Goal: Task Accomplishment & Management: Complete application form

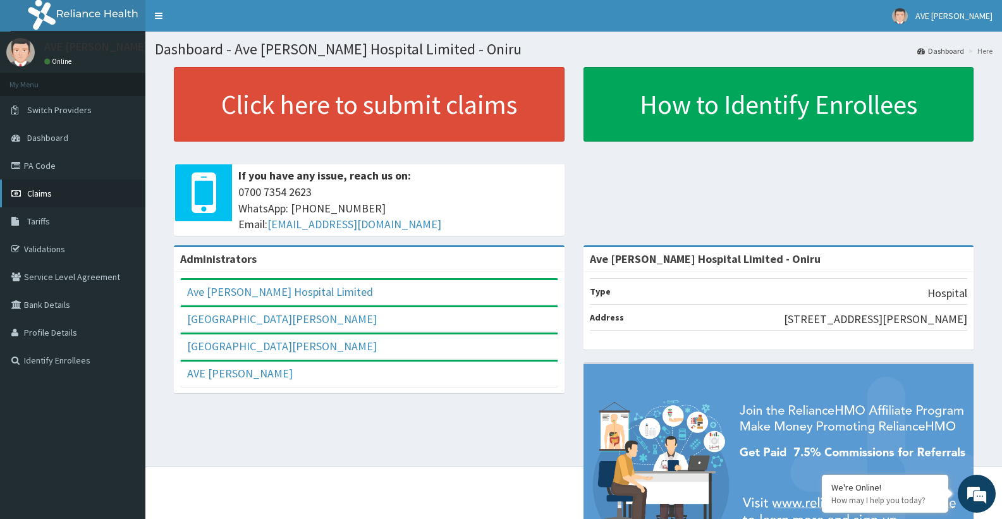
click at [67, 199] on link "Claims" at bounding box center [72, 194] width 145 height 28
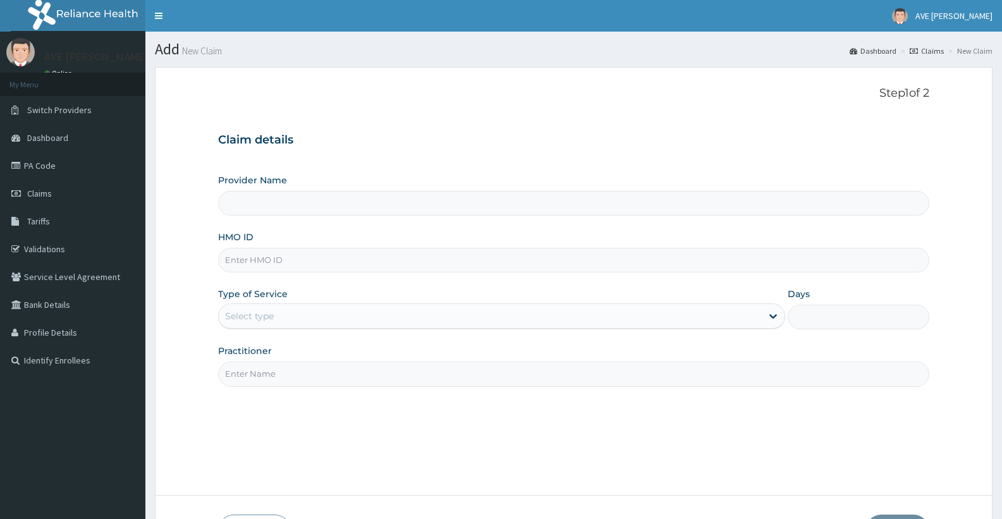
type input "Ave [PERSON_NAME] Hospital Limited - Oniru"
click at [273, 262] on input "HMO ID" at bounding box center [573, 260] width 711 height 25
paste input "NCM/10032/C"
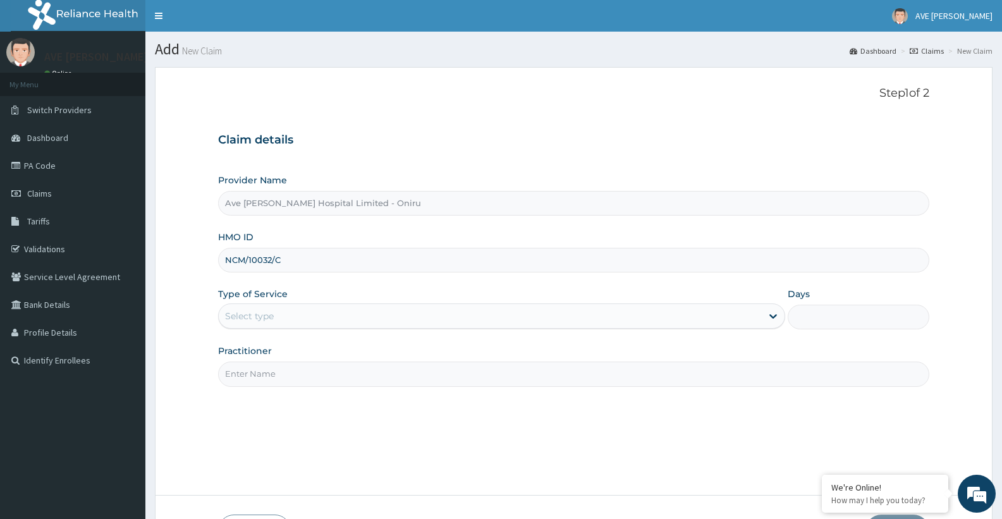
type input "NCM/10032/C"
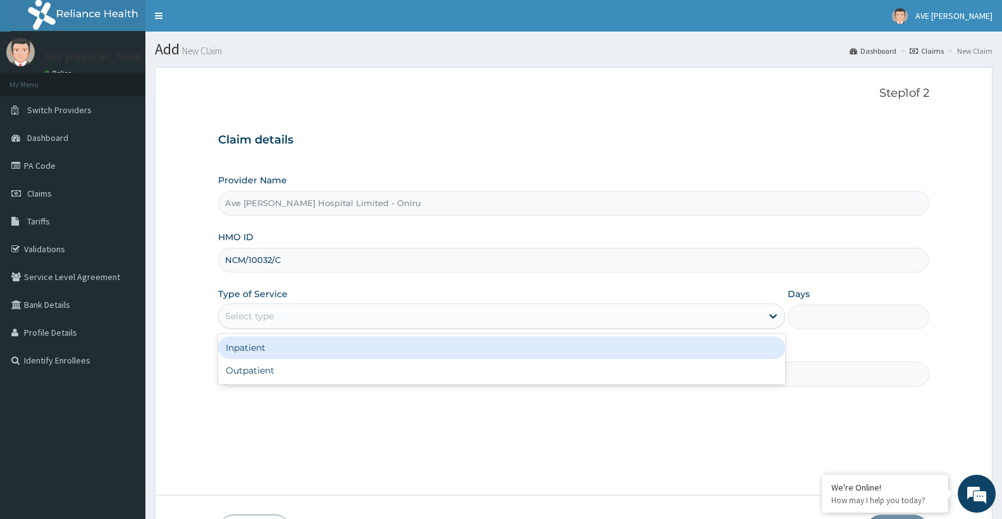
click at [292, 319] on div "Select type" at bounding box center [490, 316] width 543 height 20
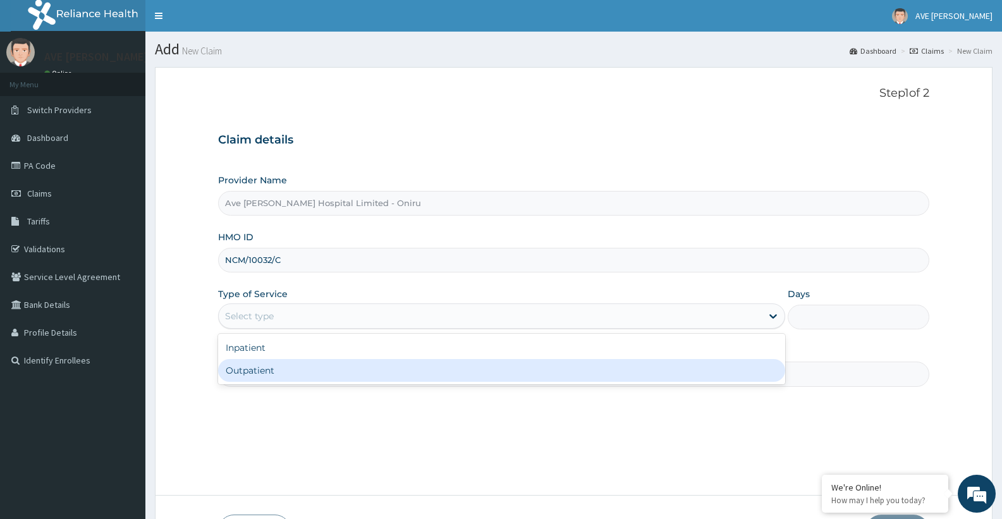
drag, startPoint x: 304, startPoint y: 378, endPoint x: 319, endPoint y: 378, distance: 15.8
click at [302, 378] on div "Outpatient" at bounding box center [501, 370] width 567 height 23
type input "1"
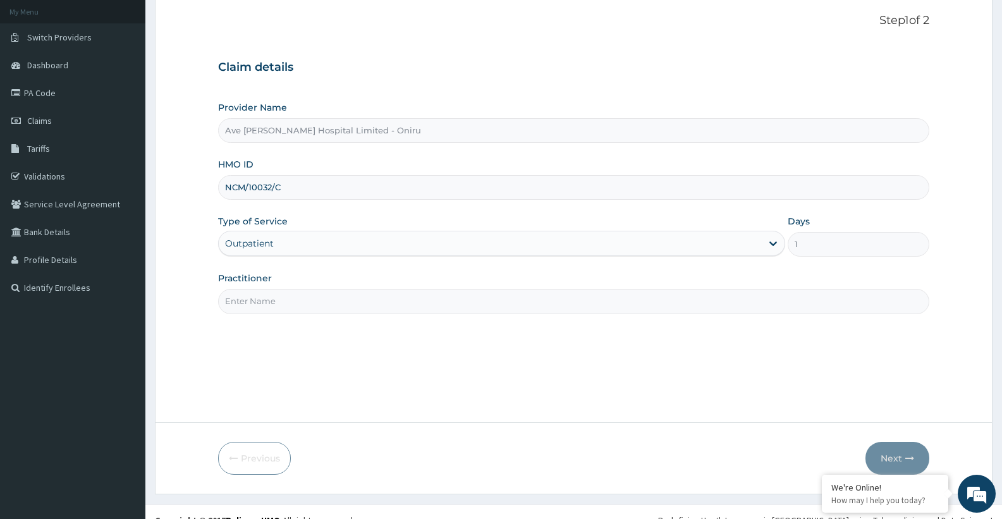
scroll to position [90, 0]
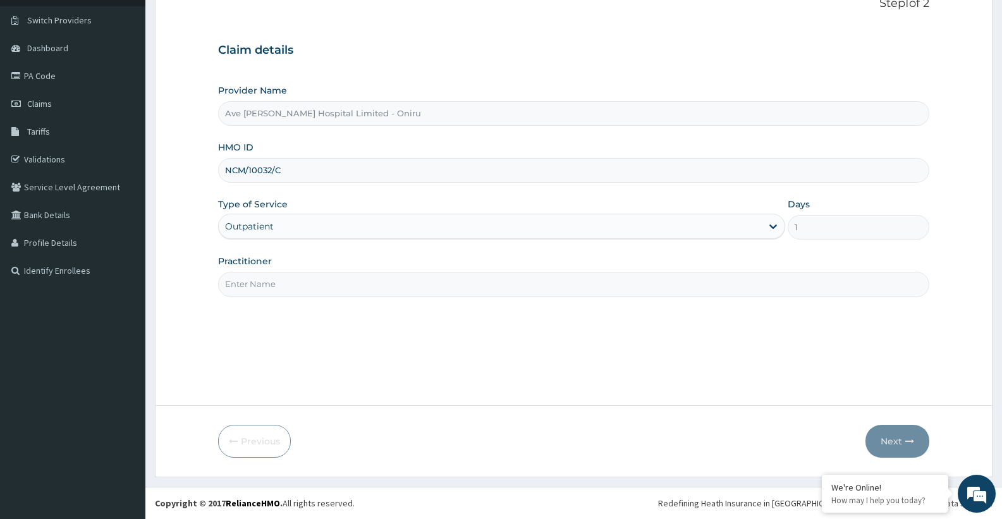
click at [755, 283] on input "Practitioner" at bounding box center [573, 284] width 711 height 25
type input "ALABI (PHYSIO)"
click at [895, 446] on button "Next" at bounding box center [898, 441] width 64 height 33
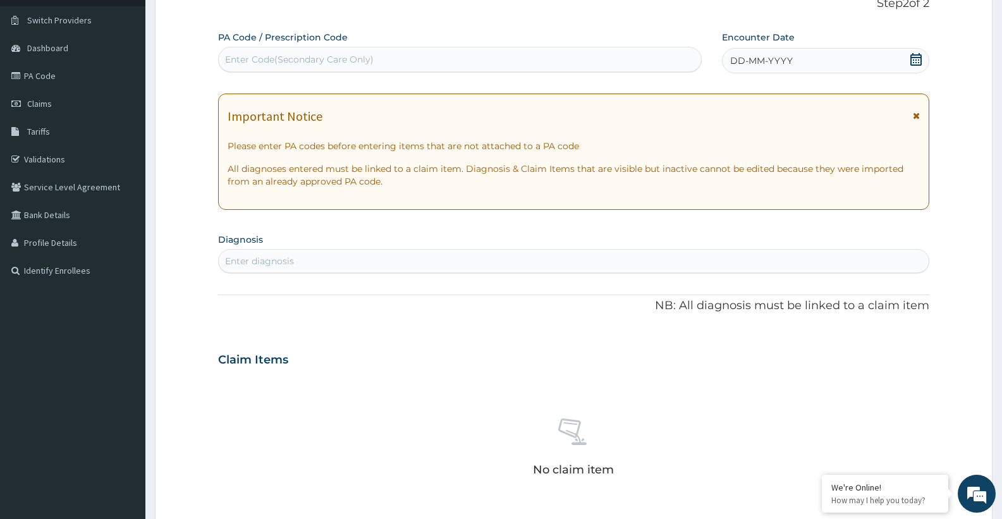
click at [328, 63] on div "Enter Code(Secondary Care Only)" at bounding box center [299, 59] width 149 height 13
paste input "PA/A8EA29"
type input "PA/A8EA29"
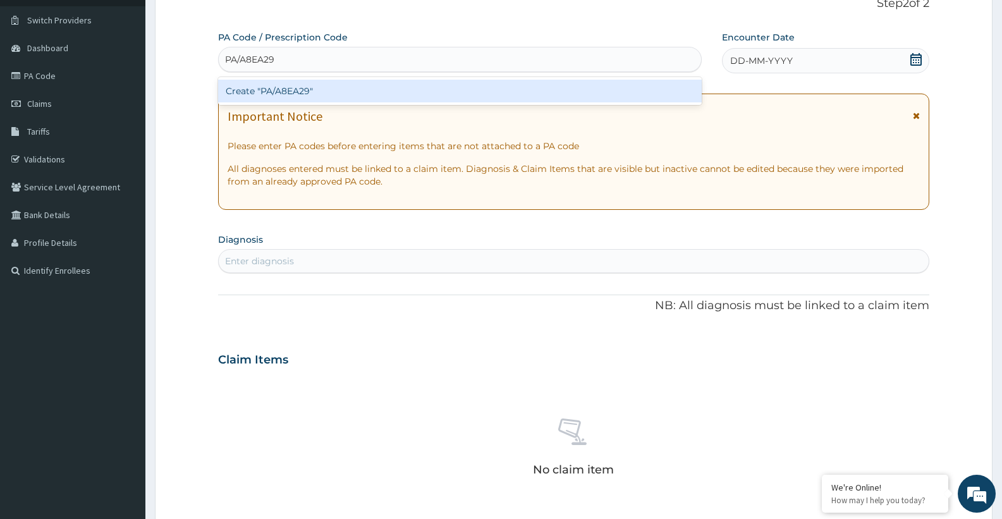
click at [320, 90] on div "Create "PA/A8EA29"" at bounding box center [460, 91] width 484 height 23
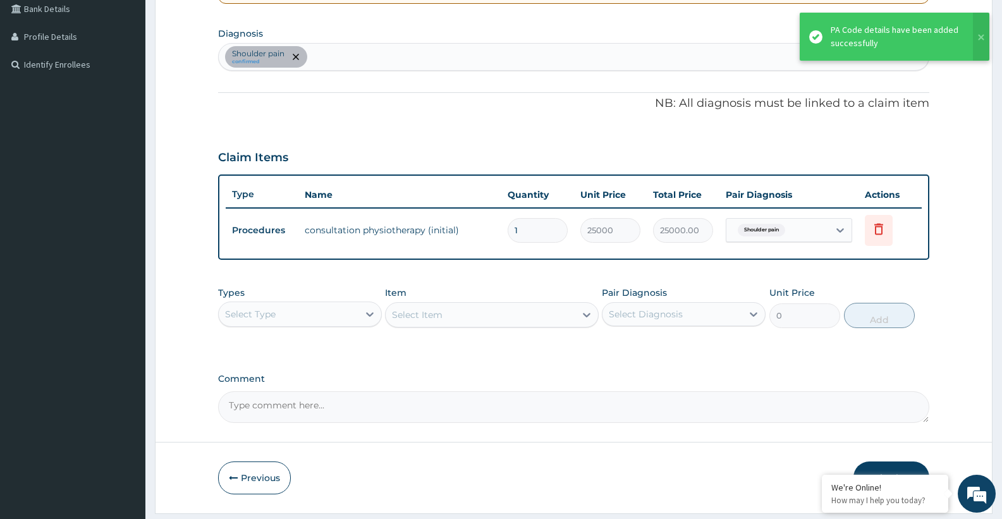
scroll to position [326, 0]
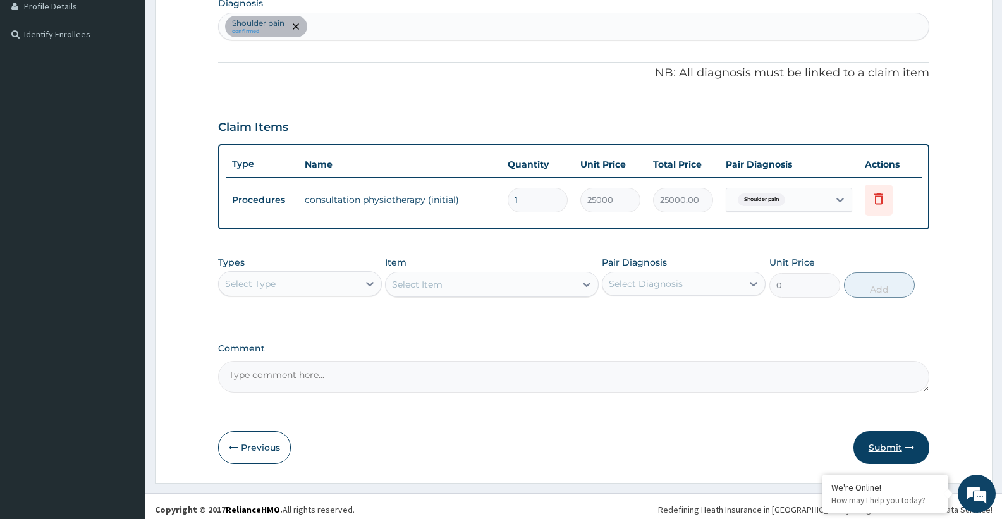
click at [893, 445] on button "Submit" at bounding box center [892, 447] width 76 height 33
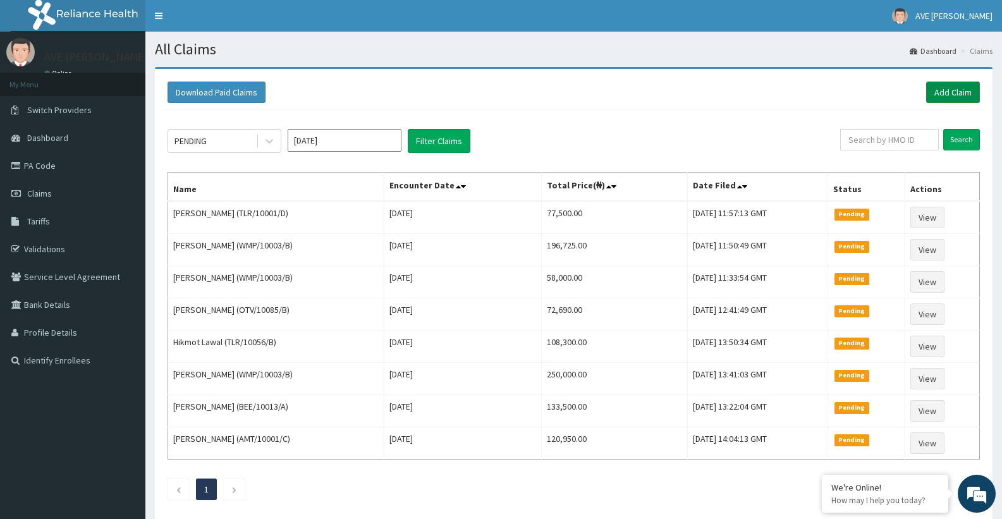
click at [971, 99] on link "Add Claim" at bounding box center [953, 92] width 54 height 21
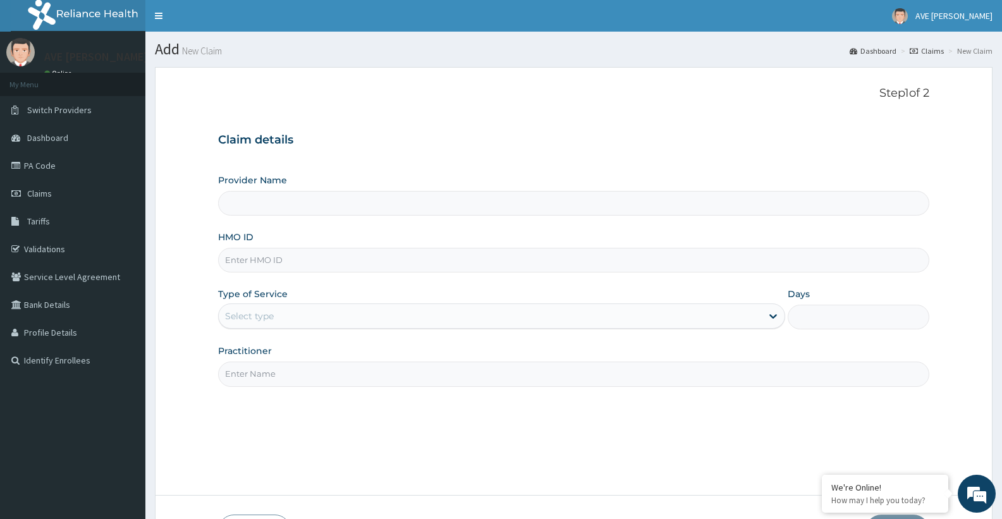
type input "Ave [PERSON_NAME] Hospital Limited - Oniru"
click at [273, 267] on input "HMO ID" at bounding box center [573, 260] width 711 height 25
paste input "WAK/10275/A"
type input "WAK/10275/A"
click at [262, 321] on div "Select type" at bounding box center [249, 316] width 49 height 13
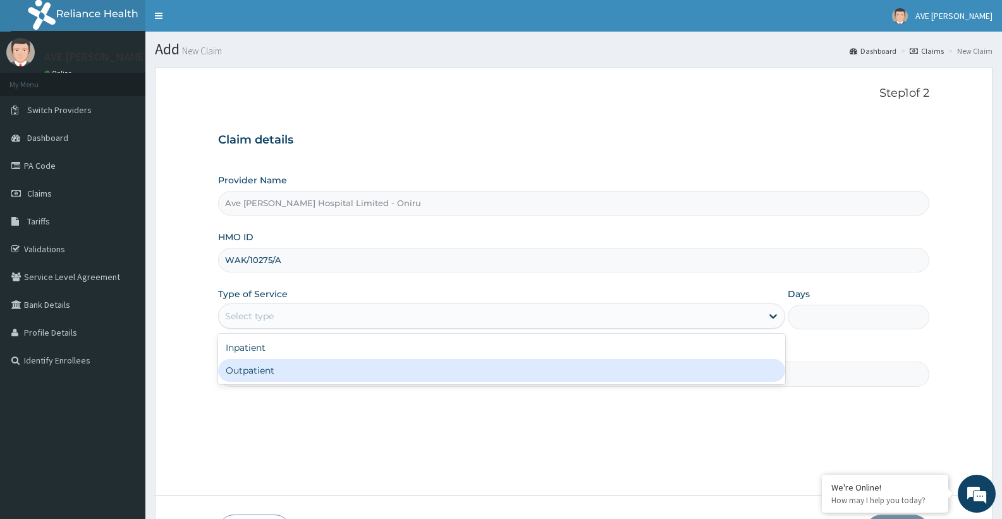
click at [283, 367] on div "Outpatient" at bounding box center [501, 370] width 567 height 23
type input "1"
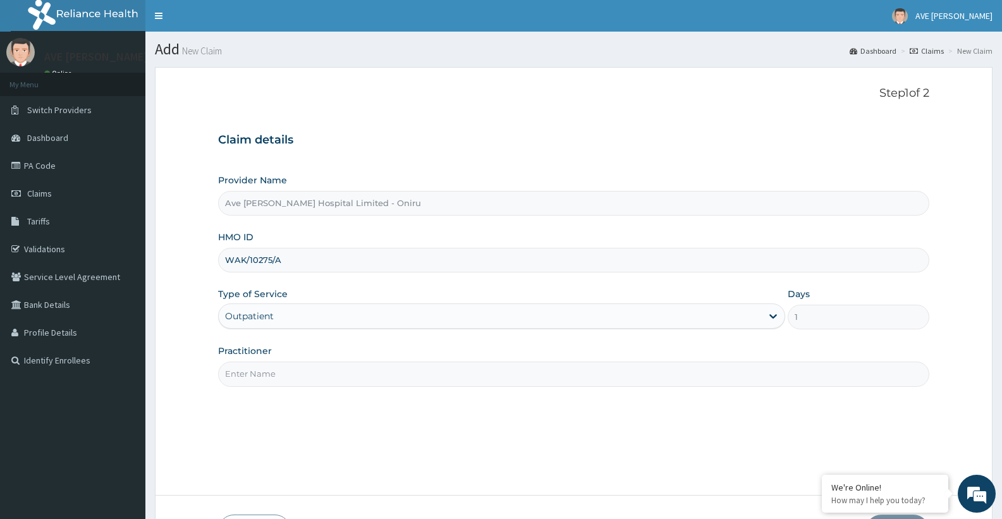
click at [376, 382] on input "Practitioner" at bounding box center [573, 374] width 711 height 25
type input "DR. AKABI (Dermatologist)"
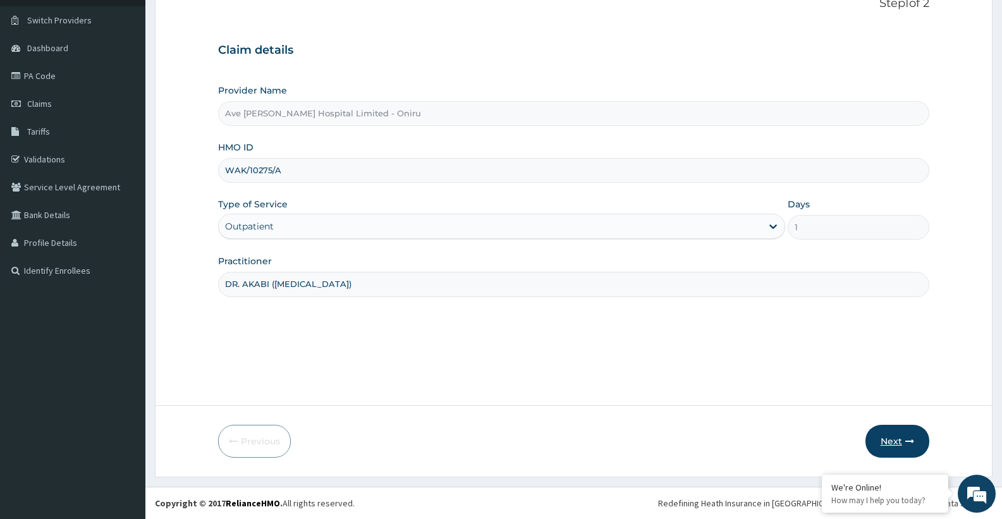
click at [906, 447] on button "Next" at bounding box center [898, 441] width 64 height 33
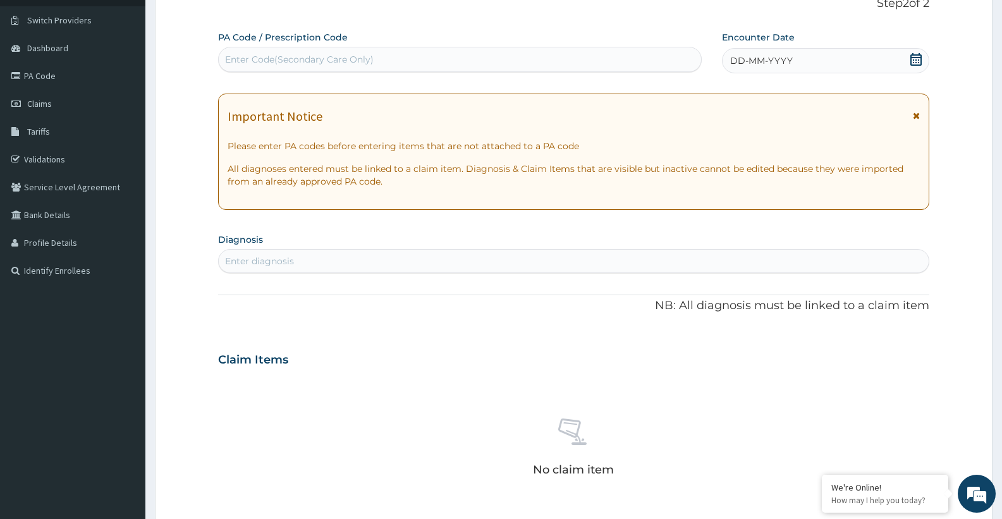
click at [396, 57] on div "Enter Code(Secondary Care Only)" at bounding box center [460, 59] width 482 height 20
paste input "PA/DD23BA"
type input "PA/DD23BA"
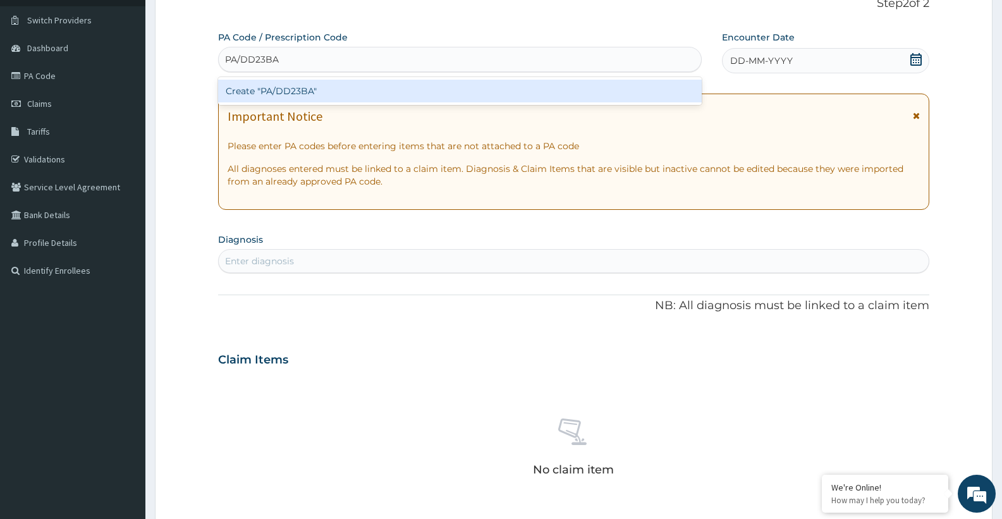
click at [335, 92] on div "Create "PA/DD23BA"" at bounding box center [460, 91] width 484 height 23
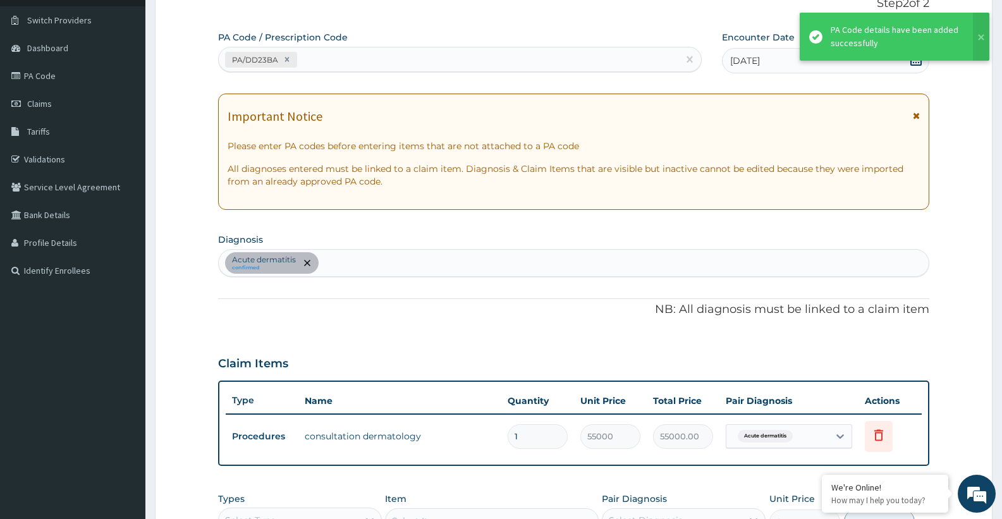
scroll to position [246, 0]
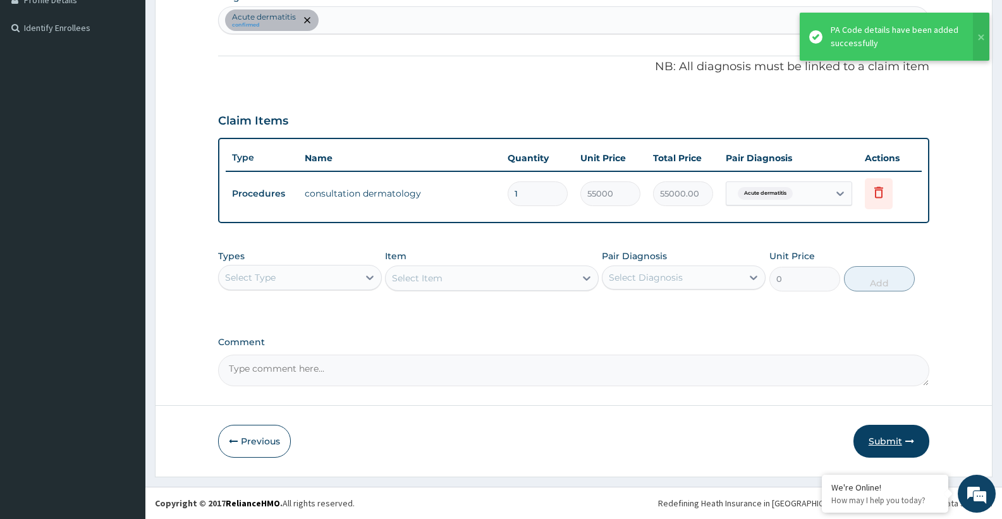
click at [868, 437] on button "Submit" at bounding box center [892, 441] width 76 height 33
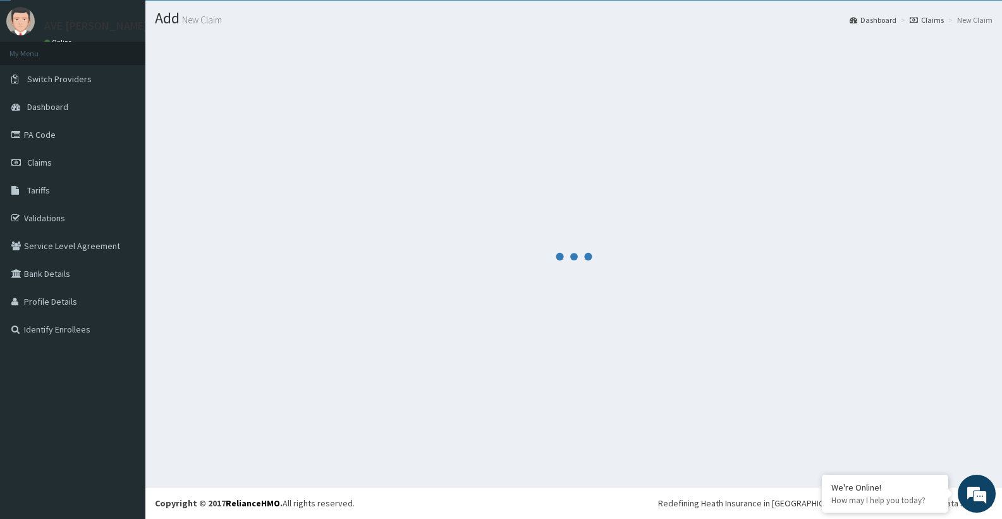
scroll to position [333, 0]
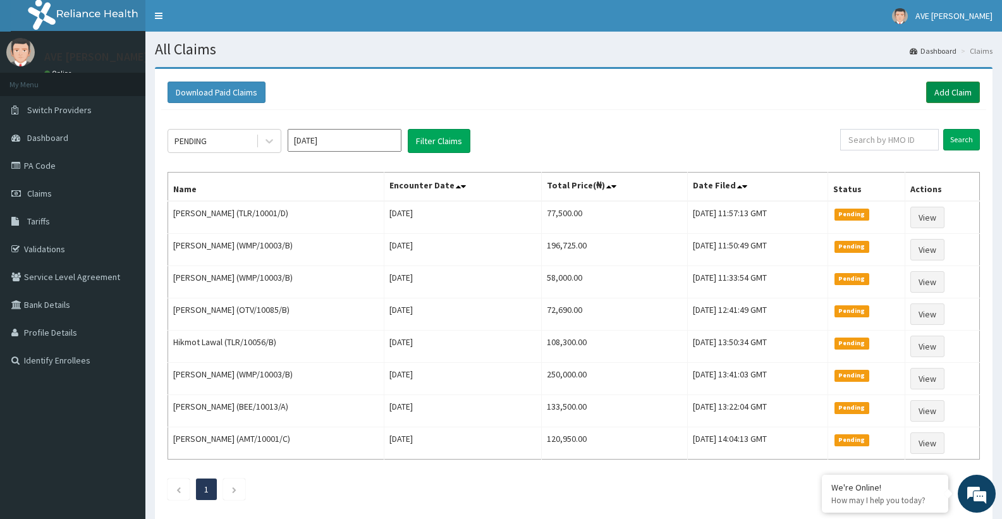
click at [952, 95] on link "Add Claim" at bounding box center [953, 92] width 54 height 21
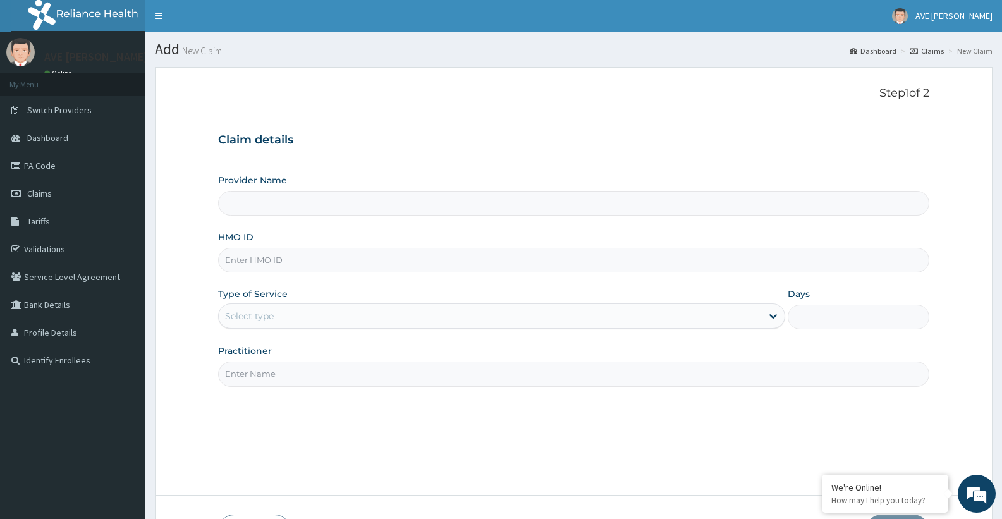
type input "Ave [PERSON_NAME] Hospital Limited - Oniru"
click at [257, 264] on input "HMO ID" at bounding box center [573, 260] width 711 height 25
paste input "TMT/10085/A"
type input "TMT/10085/A"
click at [266, 314] on div "Select type" at bounding box center [249, 316] width 49 height 13
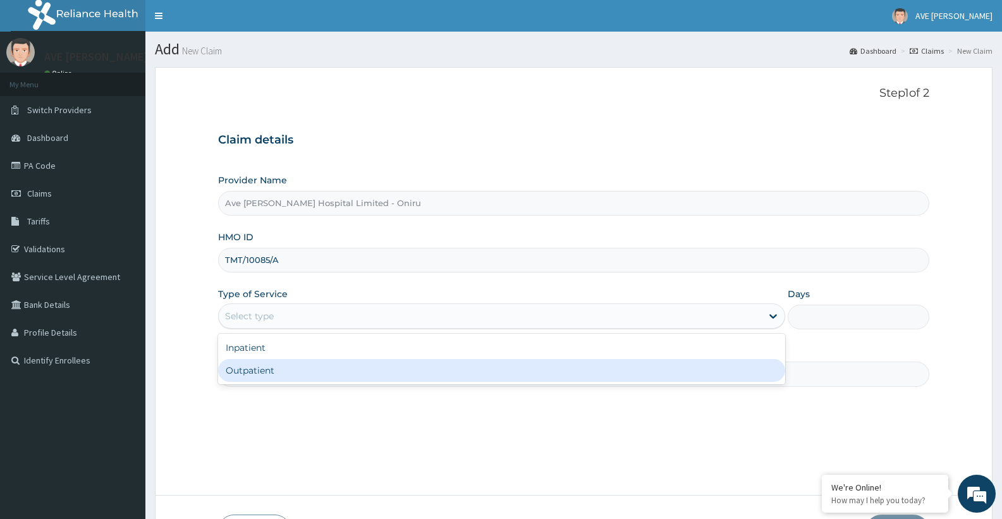
click at [261, 372] on div "Outpatient" at bounding box center [501, 370] width 567 height 23
type input "1"
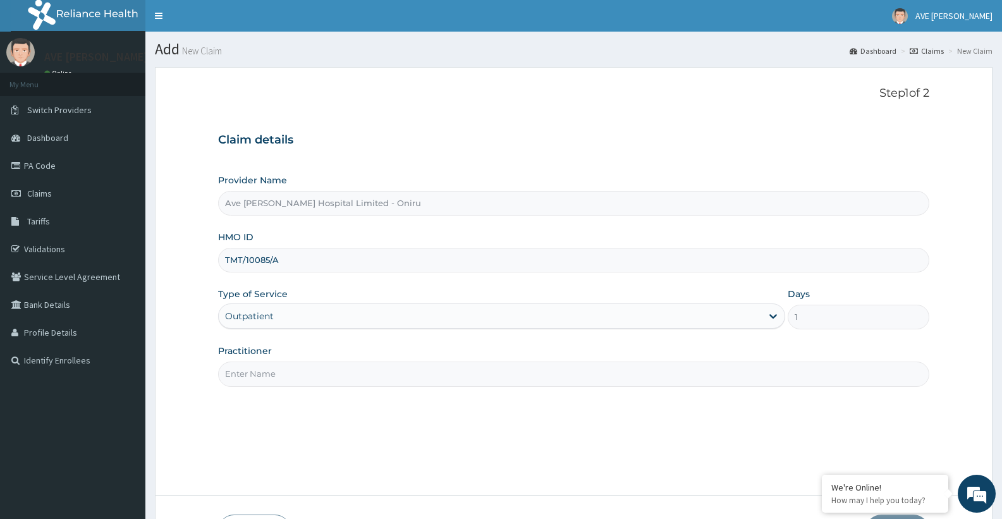
click at [405, 365] on input "Practitioner" at bounding box center [573, 374] width 711 height 25
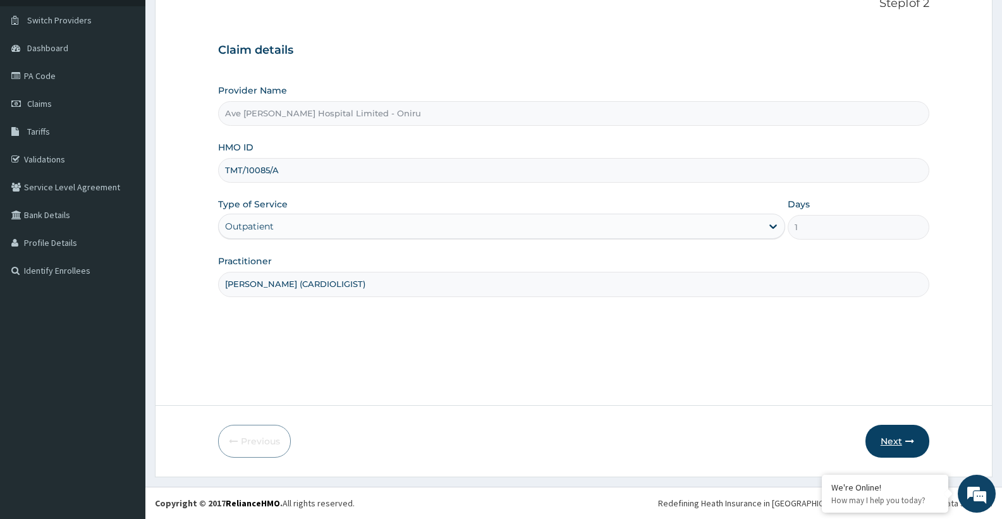
type input "DR. RICHARDS (CARDIOLIGIST)"
click at [901, 446] on button "Next" at bounding box center [898, 441] width 64 height 33
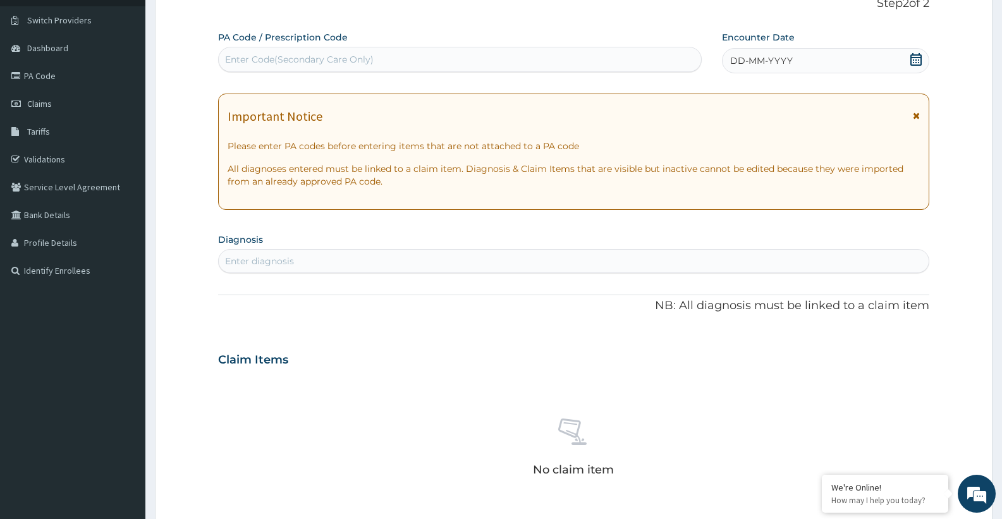
click at [347, 47] on div "Enter Code(Secondary Care Only)" at bounding box center [460, 59] width 484 height 25
paste input "PA/7CDB5A"
type input "PA/7CDB5A"
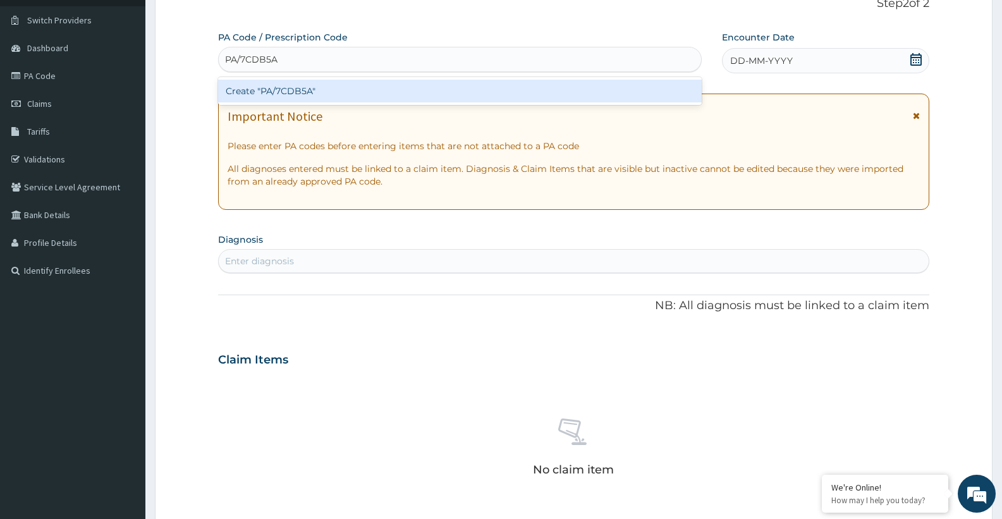
click at [311, 93] on div "Create "PA/7CDB5A"" at bounding box center [460, 91] width 484 height 23
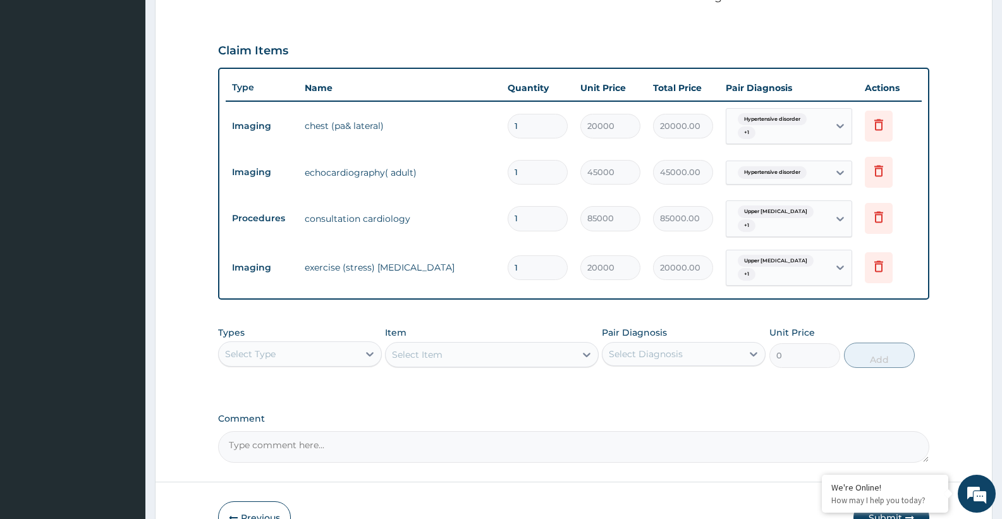
scroll to position [469, 0]
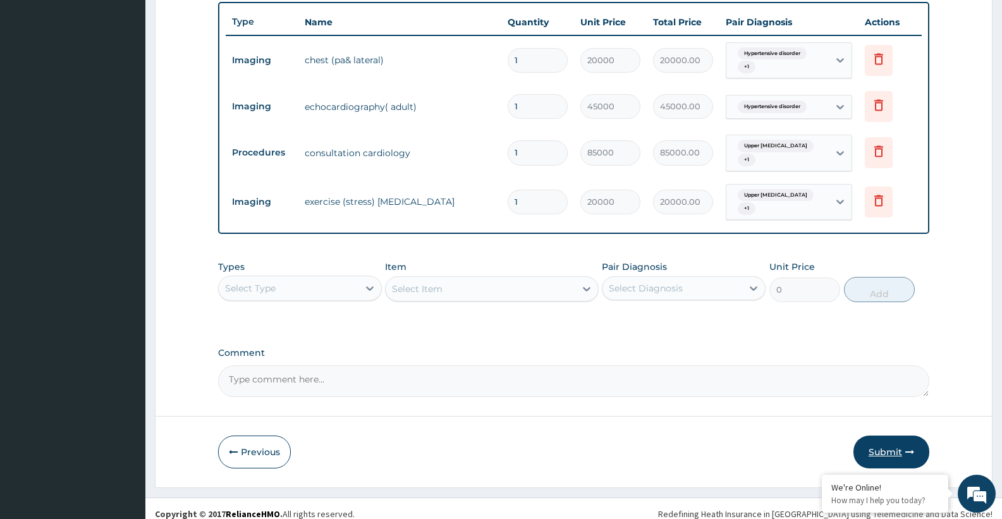
click at [889, 441] on button "Submit" at bounding box center [892, 452] width 76 height 33
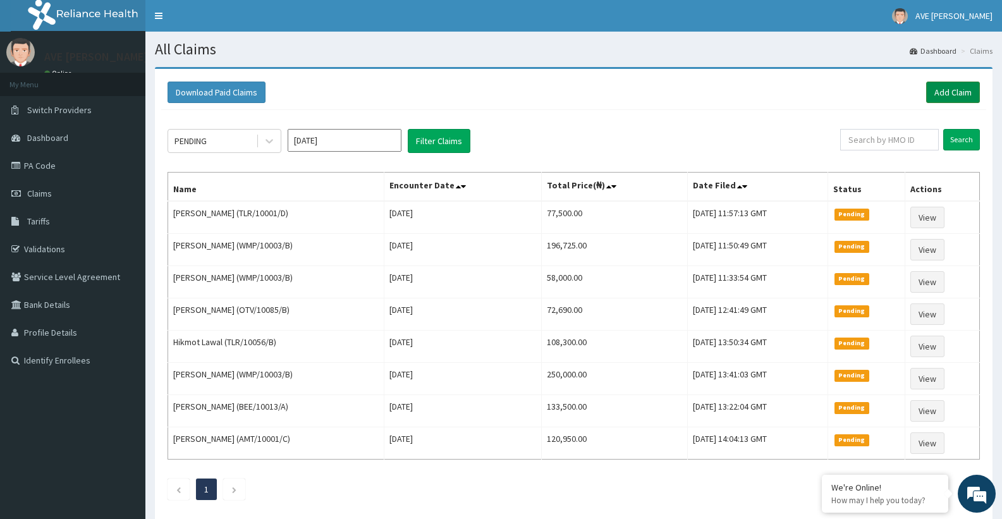
click at [959, 92] on link "Add Claim" at bounding box center [953, 92] width 54 height 21
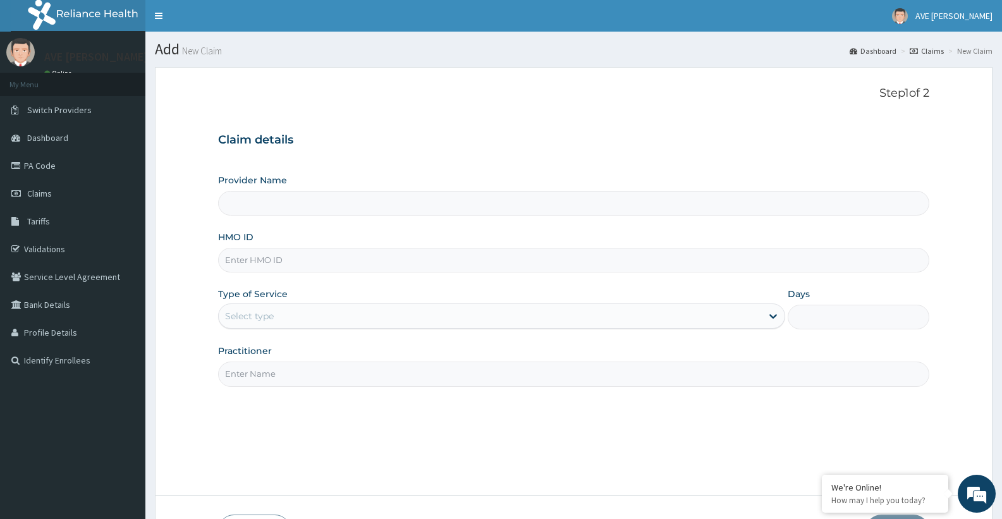
type input "Ave Maria Hospital Limited - Oniru"
click at [269, 268] on input "HMO ID" at bounding box center [573, 260] width 711 height 25
paste input "MON/10074/A"
type input "MON/10074/A"
click at [272, 319] on div "Select type" at bounding box center [249, 316] width 49 height 13
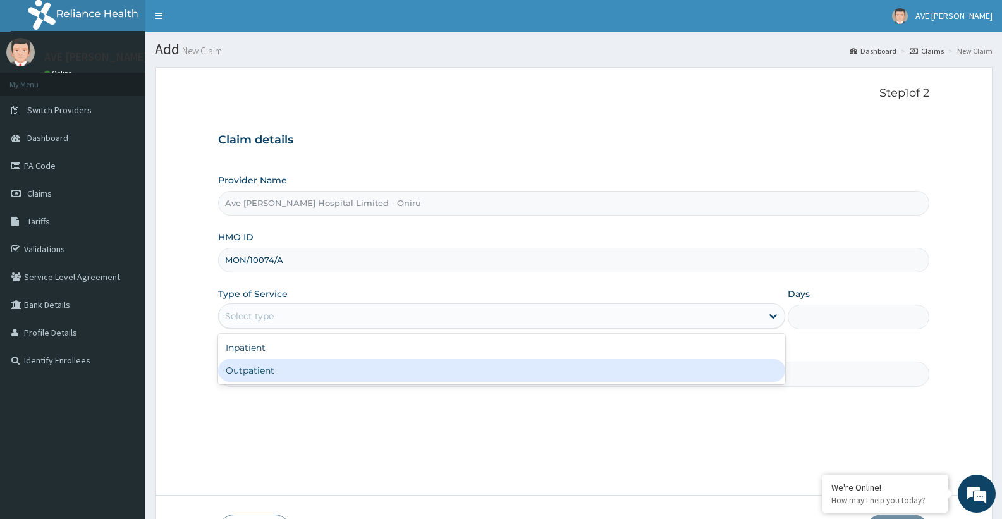
click at [258, 374] on div "Outpatient" at bounding box center [501, 370] width 567 height 23
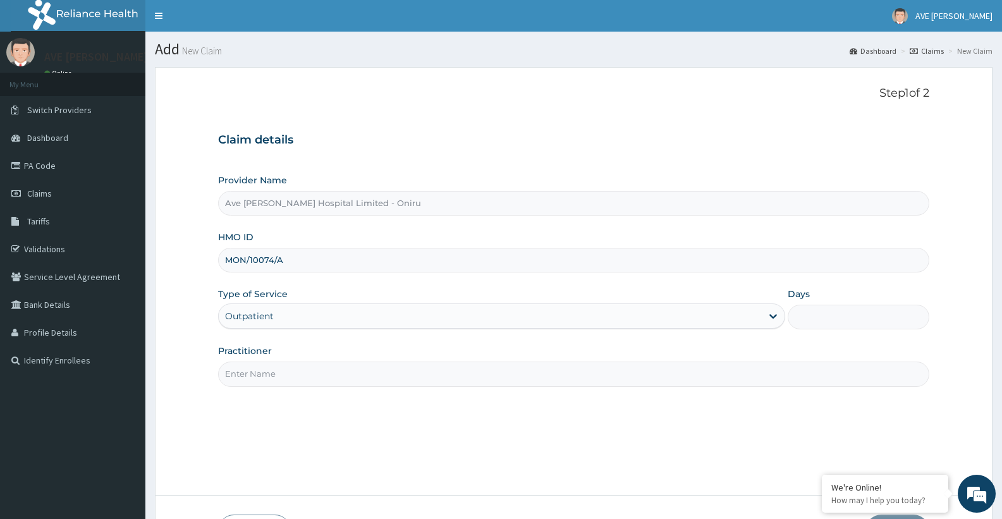
type input "1"
click at [295, 379] on input "Practitioner" at bounding box center [573, 374] width 711 height 25
type input "ALABI (PHYSIO)"
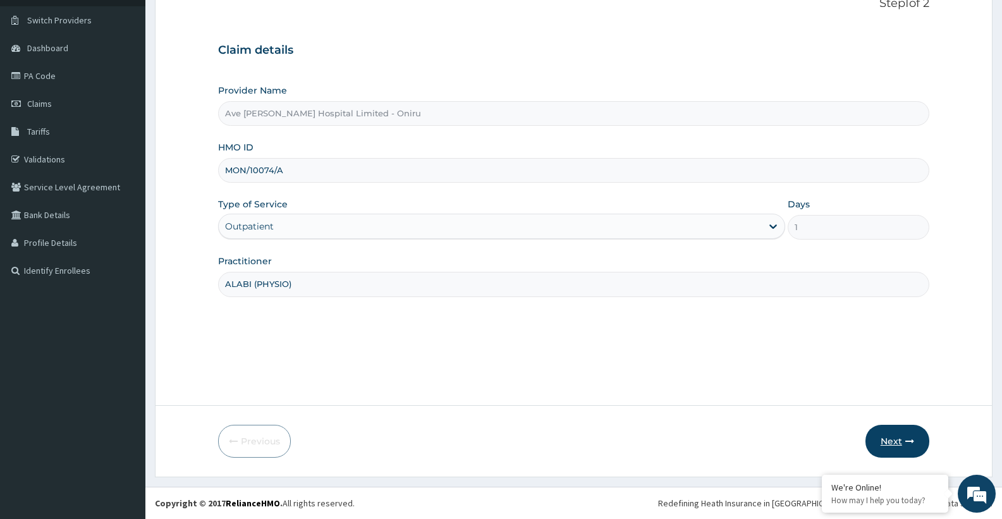
click at [895, 439] on button "Next" at bounding box center [898, 441] width 64 height 33
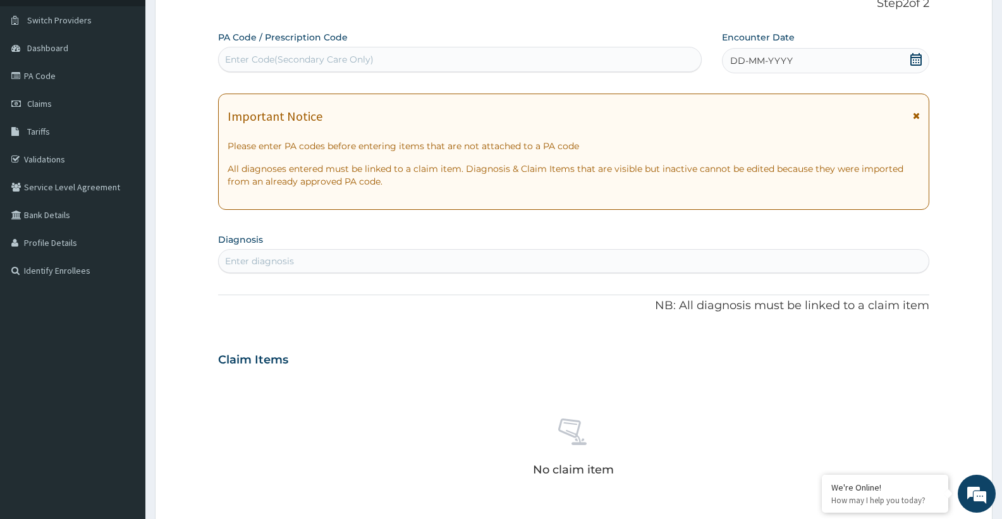
click at [326, 54] on div "Enter Code(Secondary Care Only)" at bounding box center [299, 59] width 149 height 13
paste input "PA/2A8C66"
type input "PA/2A8C66"
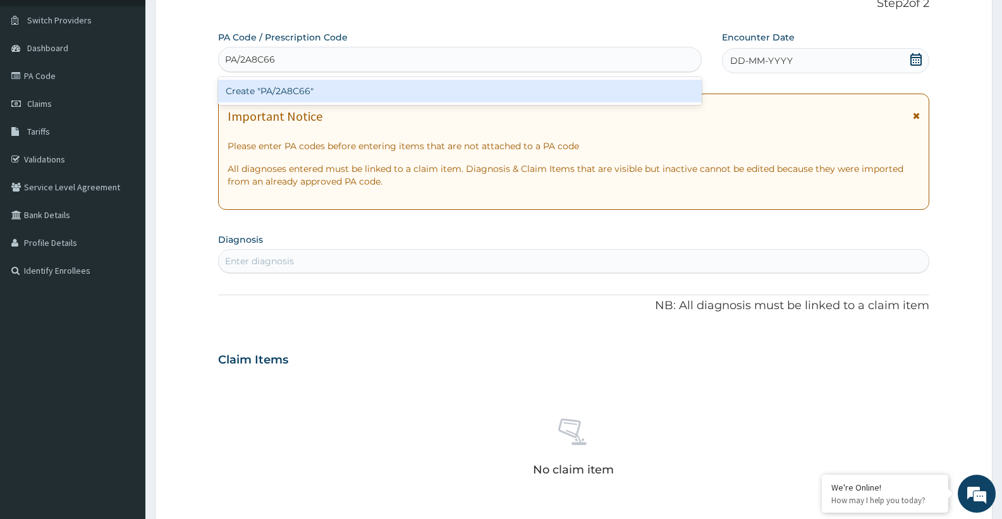
click at [328, 86] on div "Create "PA/2A8C66"" at bounding box center [460, 91] width 484 height 23
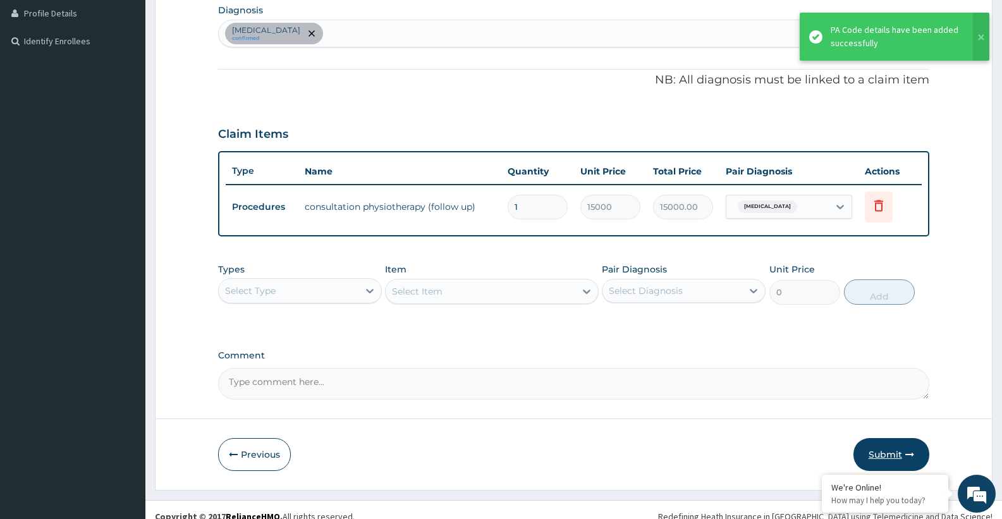
click at [893, 445] on button "Submit" at bounding box center [892, 454] width 76 height 33
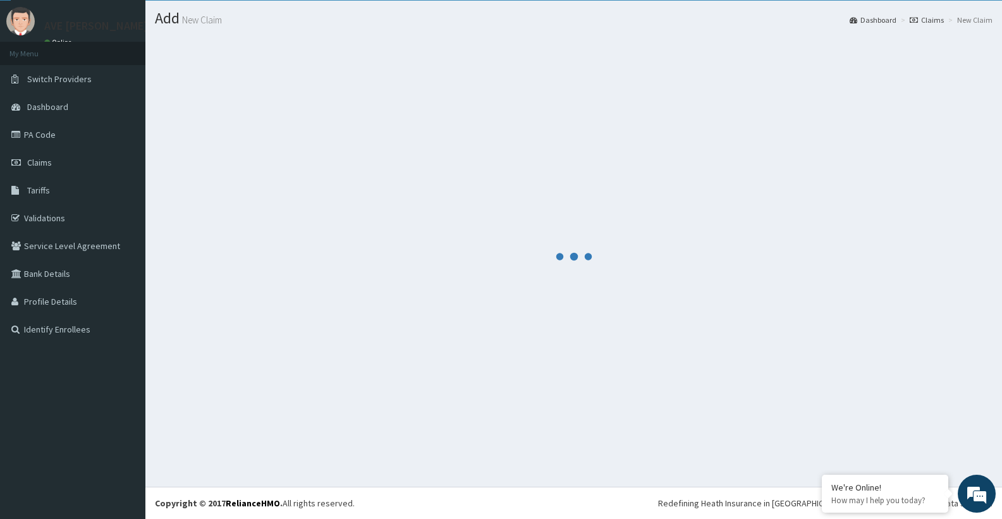
scroll to position [319, 0]
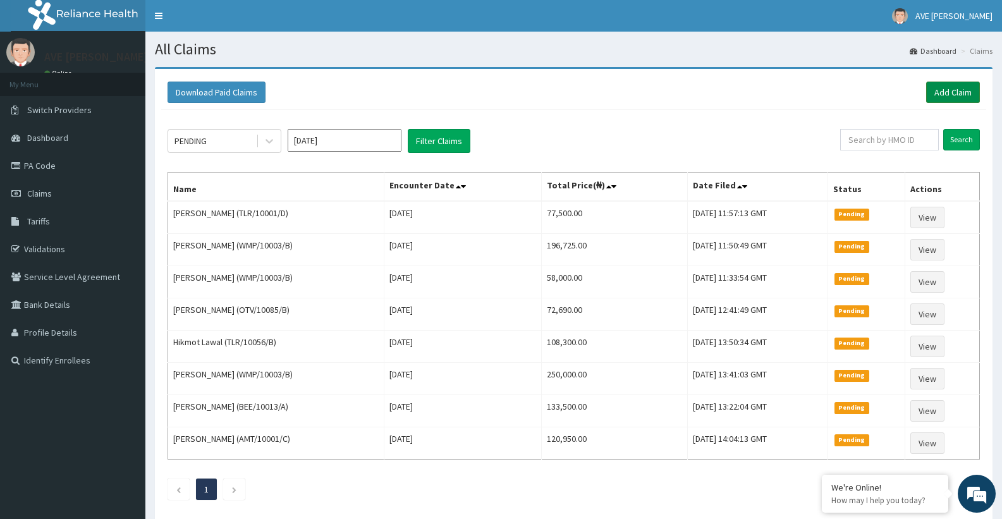
click at [952, 91] on link "Add Claim" at bounding box center [953, 92] width 54 height 21
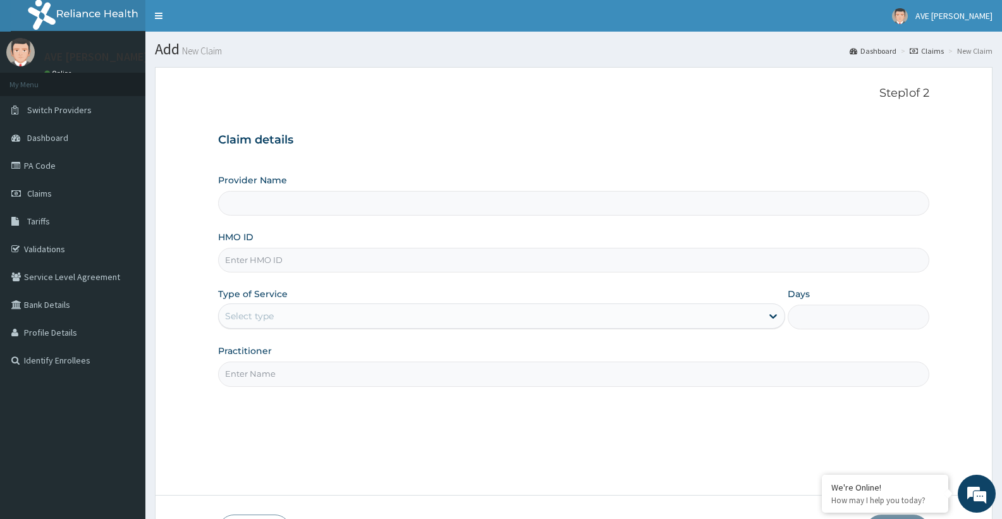
type input "Ave [PERSON_NAME] Hospital Limited - Oniru"
click at [241, 261] on input "HMO ID" at bounding box center [573, 260] width 711 height 25
paste input "KIL/10005/B"
type input "KIL/10005/B"
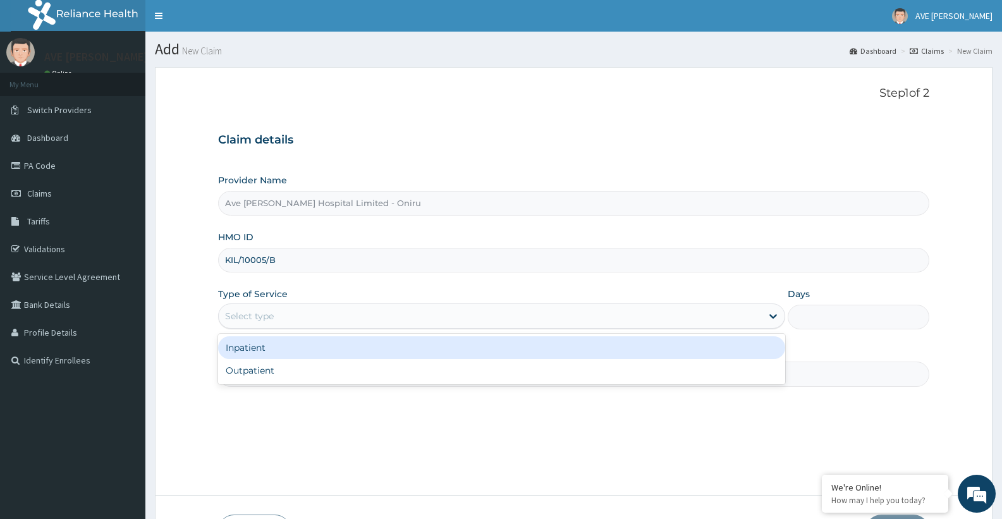
click at [260, 328] on div "Select type" at bounding box center [501, 316] width 567 height 25
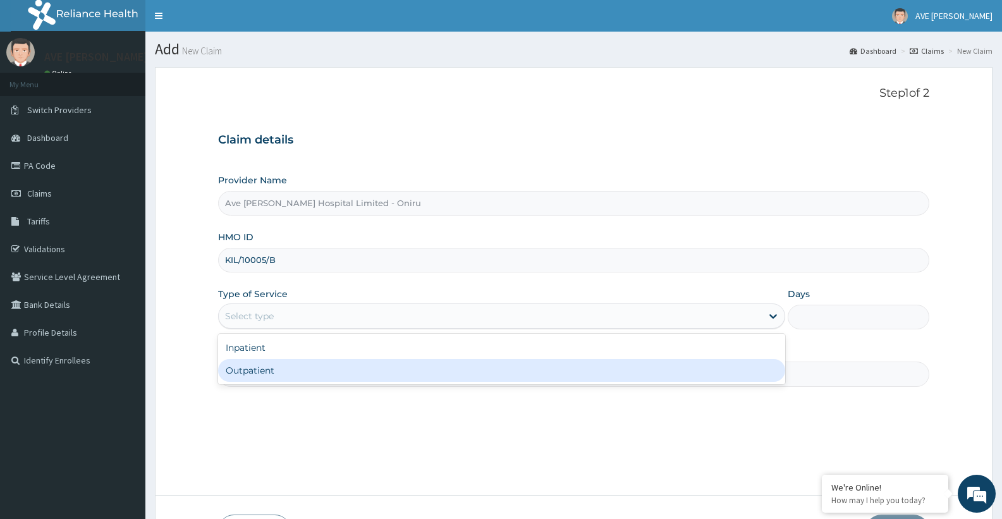
click at [267, 369] on div "Outpatient" at bounding box center [501, 370] width 567 height 23
type input "1"
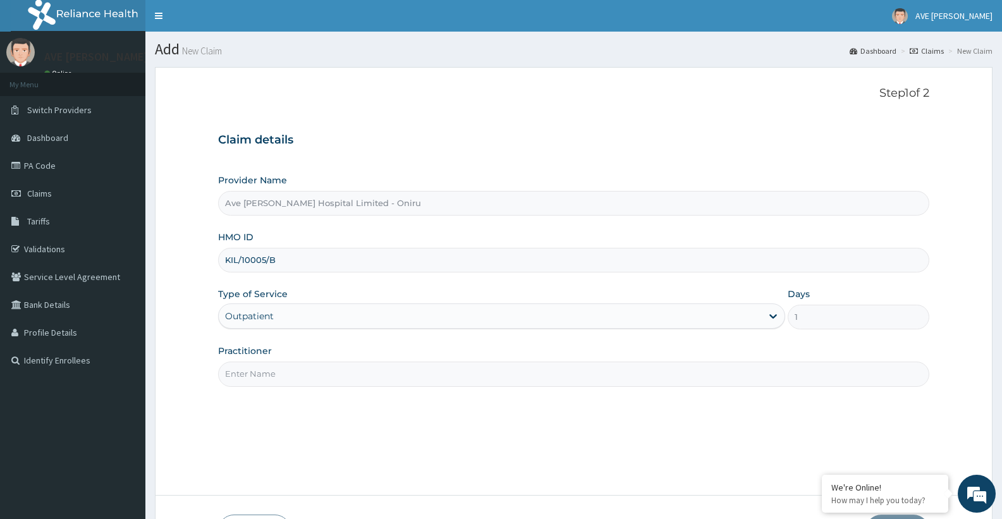
click at [309, 384] on input "Practitioner" at bounding box center [573, 374] width 711 height 25
type input "DR. OGUNLOWO (Gynaecologist)"
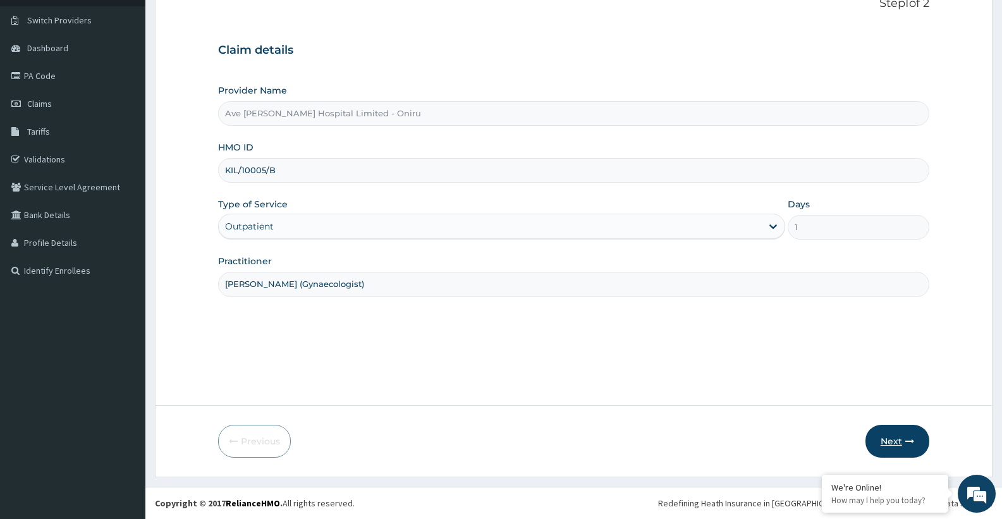
click at [910, 437] on icon "button" at bounding box center [909, 441] width 9 height 9
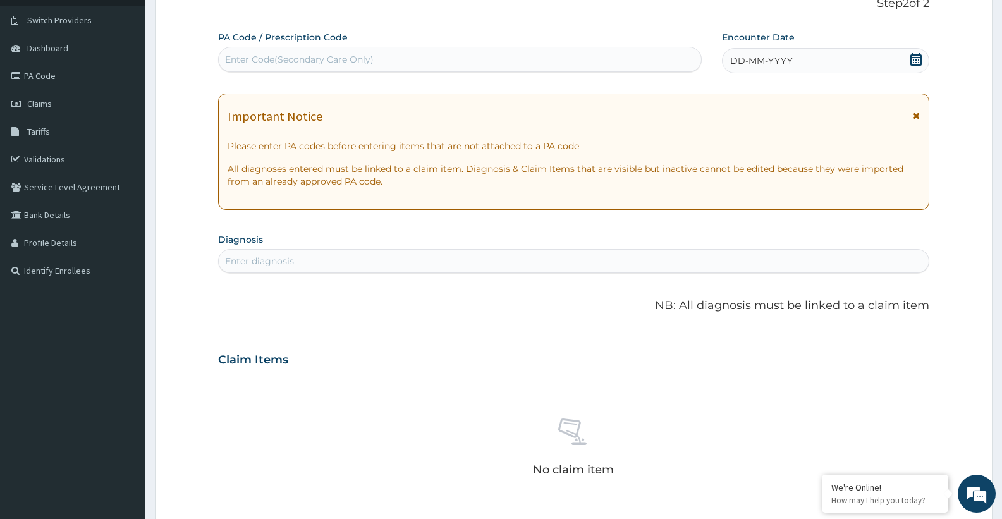
click at [259, 52] on div "Enter Code(Secondary Care Only)" at bounding box center [460, 59] width 482 height 20
paste input "PA/7908CE"
type input "PA/7908CE"
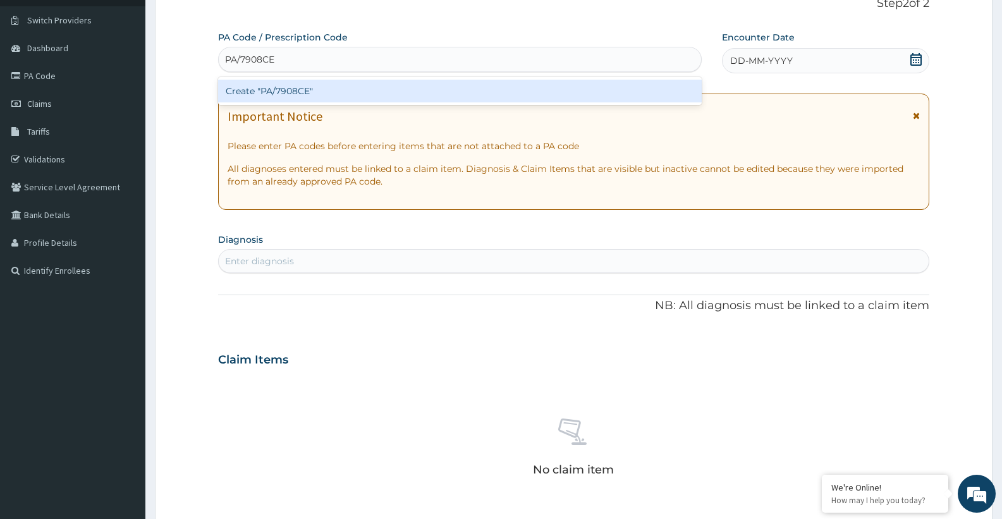
click at [268, 95] on div "Create "PA/7908CE"" at bounding box center [460, 91] width 484 height 23
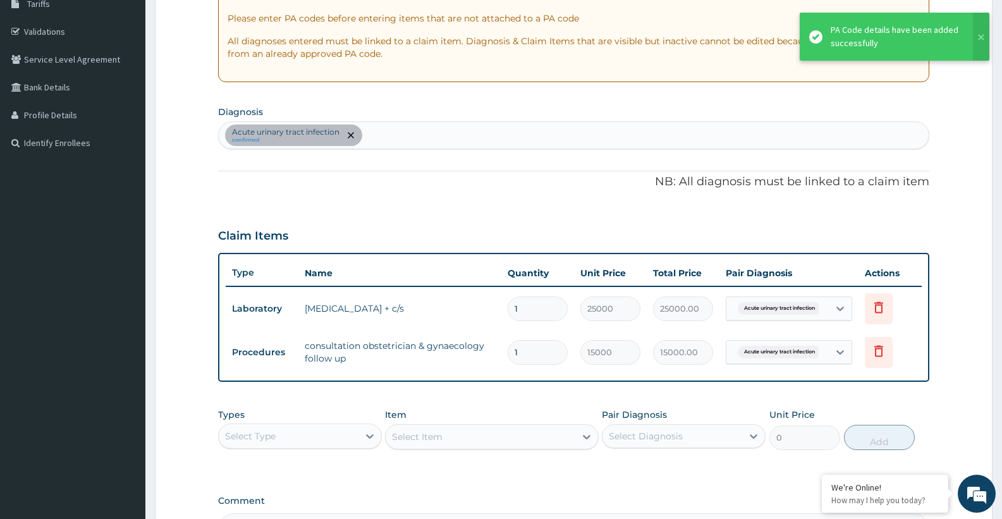
scroll to position [331, 0]
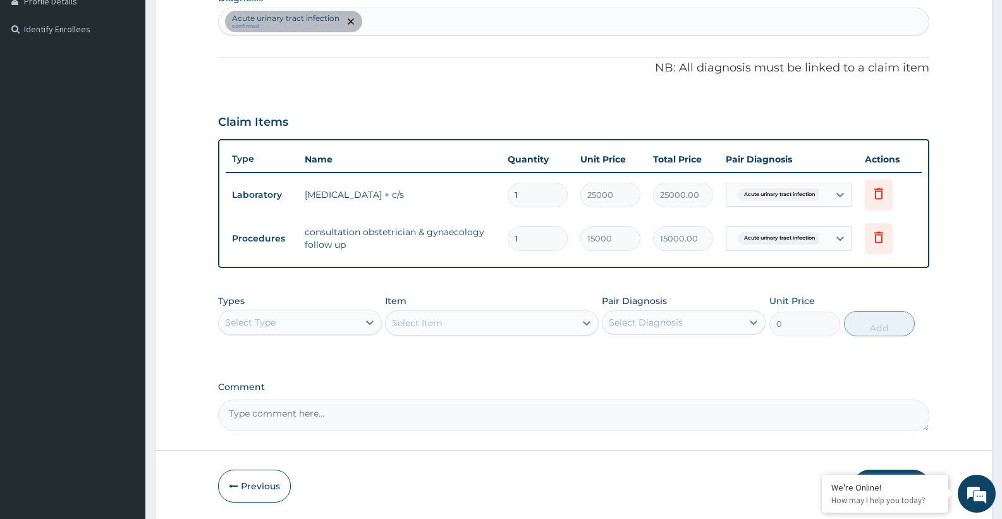
click at [317, 326] on div "Select Type" at bounding box center [289, 322] width 140 height 20
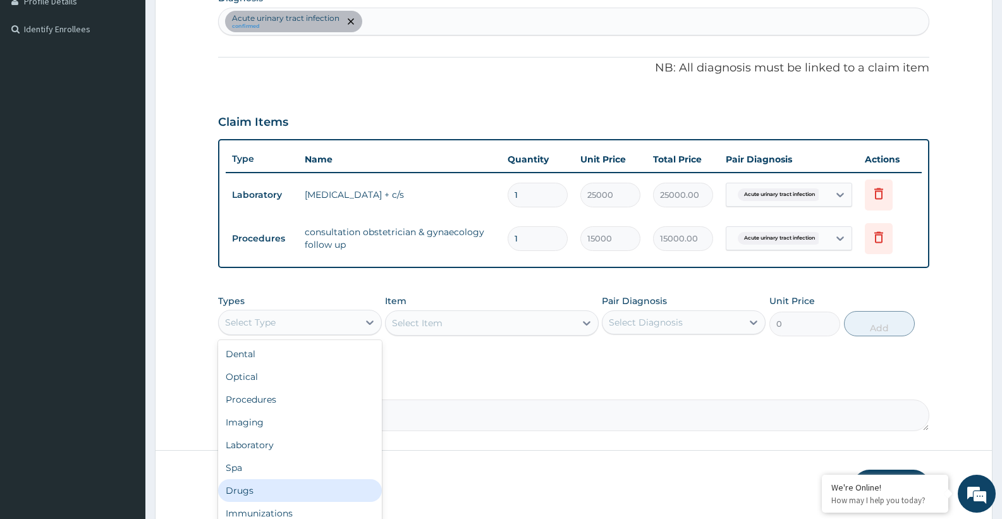
click at [270, 488] on div "Drugs" at bounding box center [300, 490] width 164 height 23
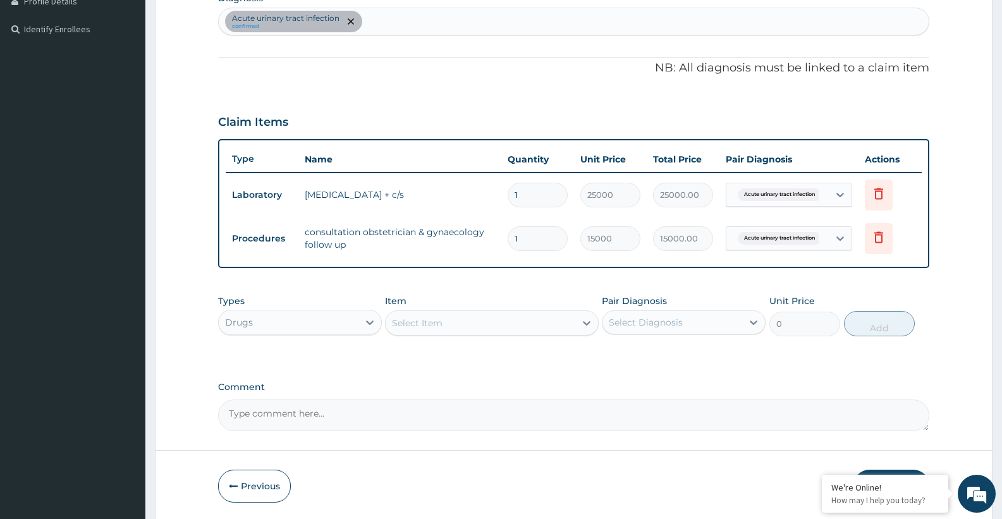
click at [478, 326] on div "Select Item" at bounding box center [480, 323] width 189 height 20
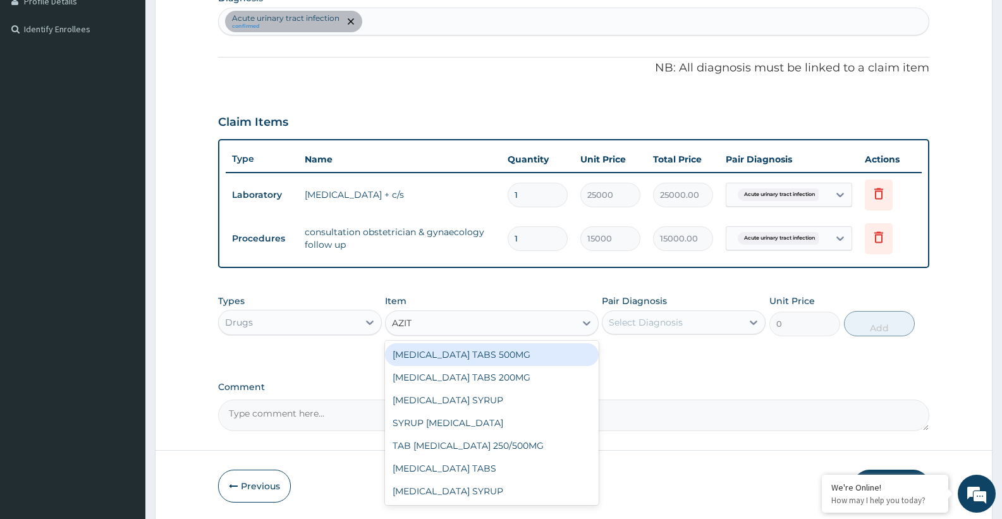
type input "AZITH"
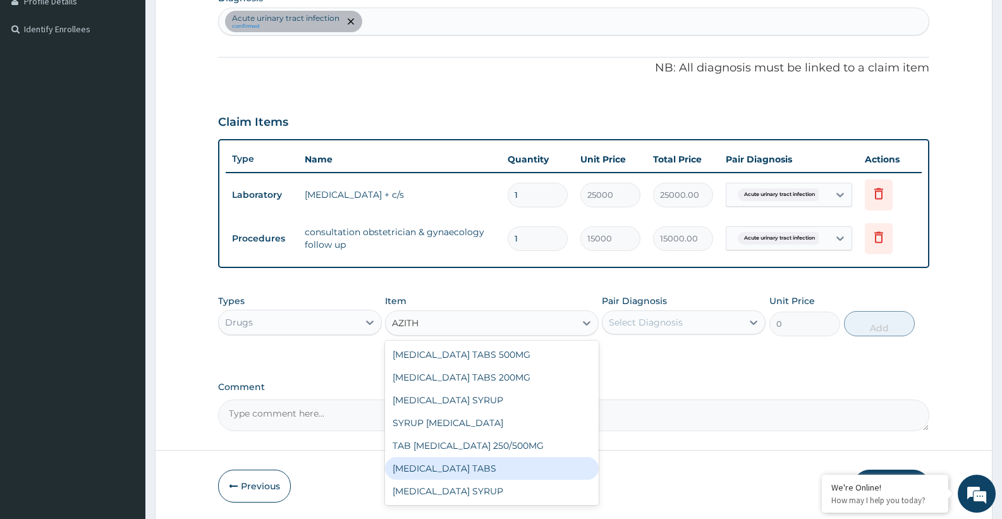
click at [474, 468] on div "AZITHROMYCIN TABS" at bounding box center [491, 468] width 213 height 23
type input "3230"
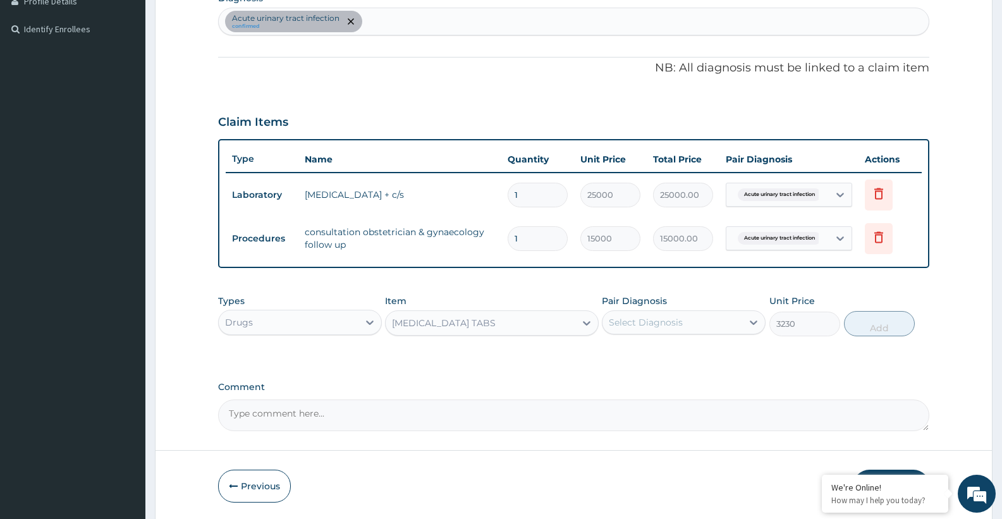
click at [666, 325] on div "Select Diagnosis" at bounding box center [646, 322] width 74 height 13
click at [661, 347] on label "Acute urinary tract infection" at bounding box center [687, 353] width 128 height 13
checkbox input "true"
click at [866, 328] on button "Add" at bounding box center [879, 323] width 71 height 25
type input "0"
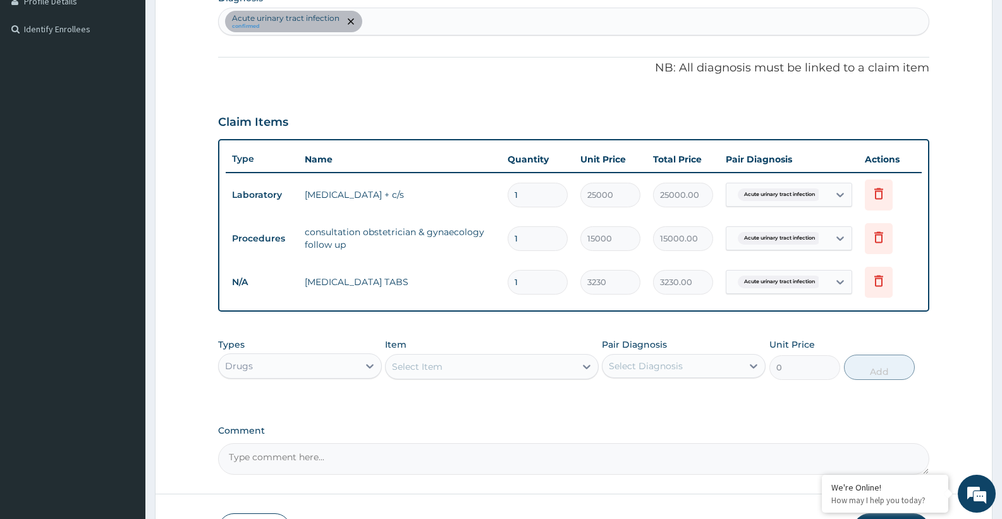
drag, startPoint x: 529, startPoint y: 283, endPoint x: 494, endPoint y: 288, distance: 34.5
click at [496, 288] on tr "N/A AZITHROMYCIN TABS 1 3230 3230.00 Acute urinary tract infection Delete" at bounding box center [574, 283] width 696 height 44
type input "3"
type input "9690.00"
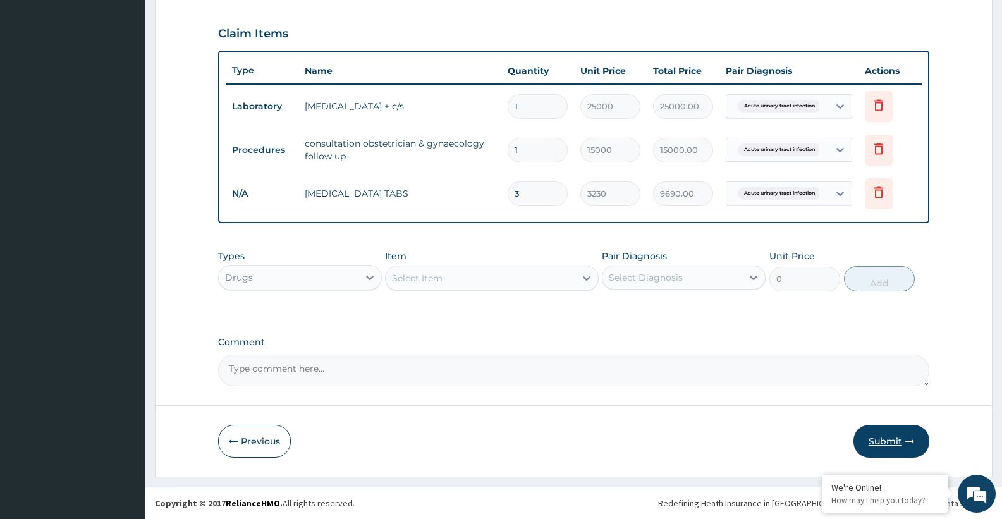
type input "3"
click at [861, 439] on button "Submit" at bounding box center [892, 441] width 76 height 33
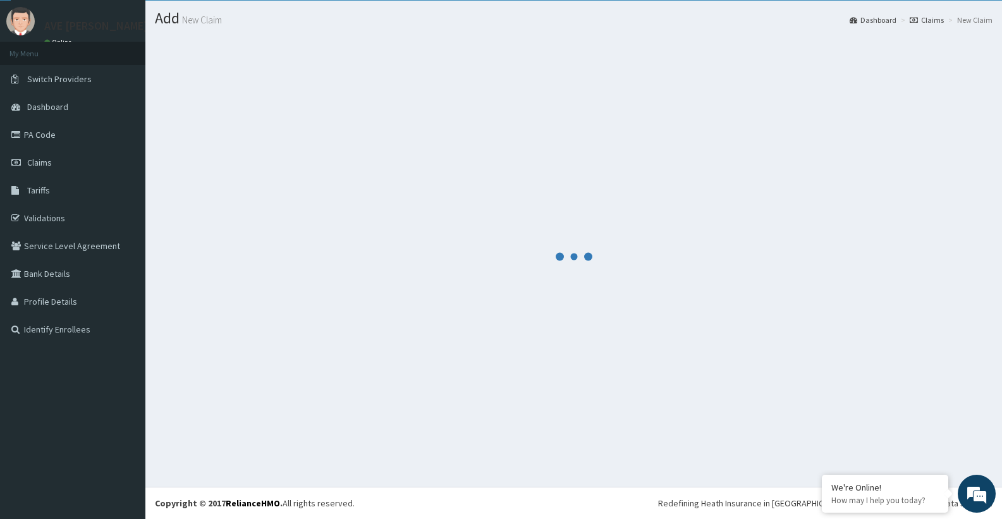
scroll to position [420, 0]
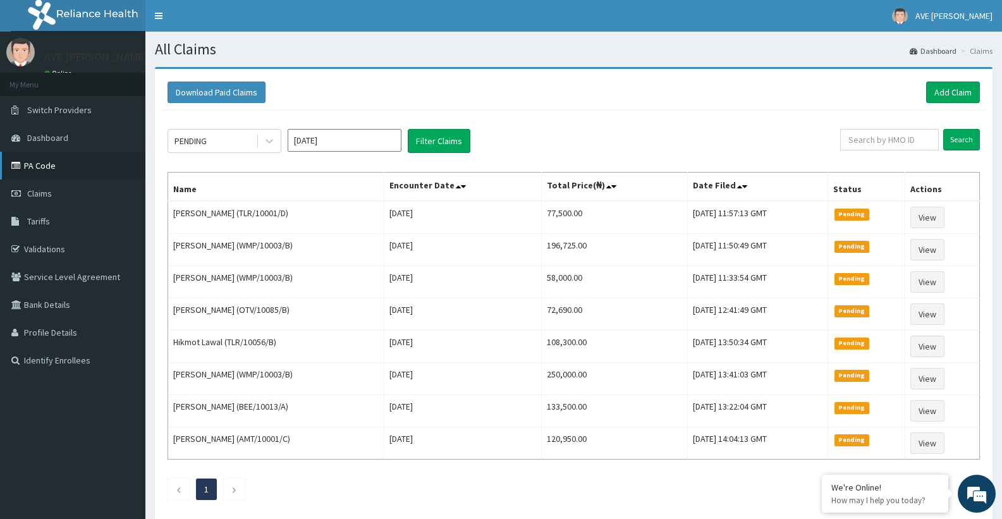
click at [41, 169] on link "PA Code" at bounding box center [72, 166] width 145 height 28
